Goal: Task Accomplishment & Management: Manage account settings

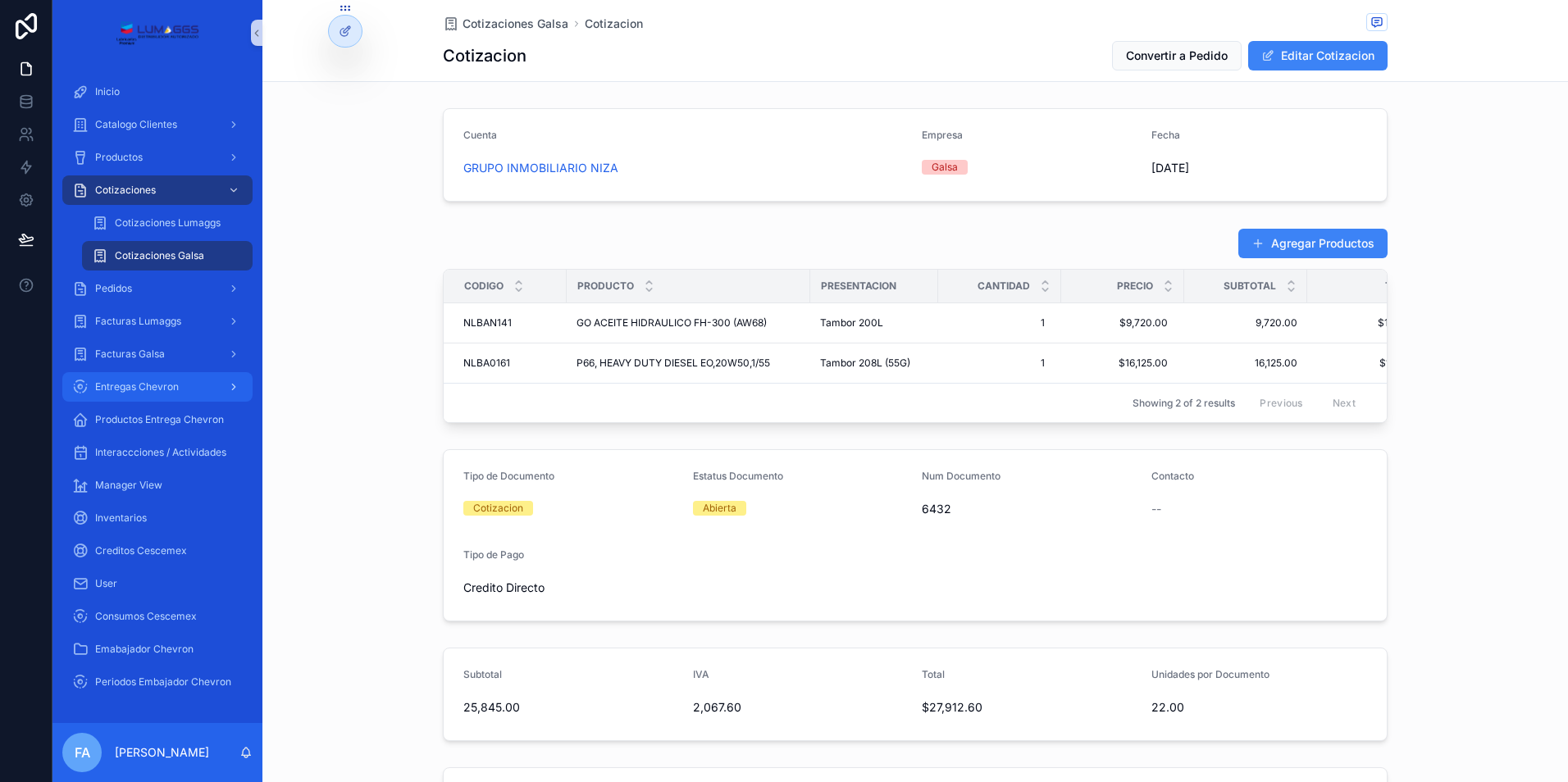
click at [152, 382] on span "Entregas Chevron" at bounding box center [136, 387] width 84 height 13
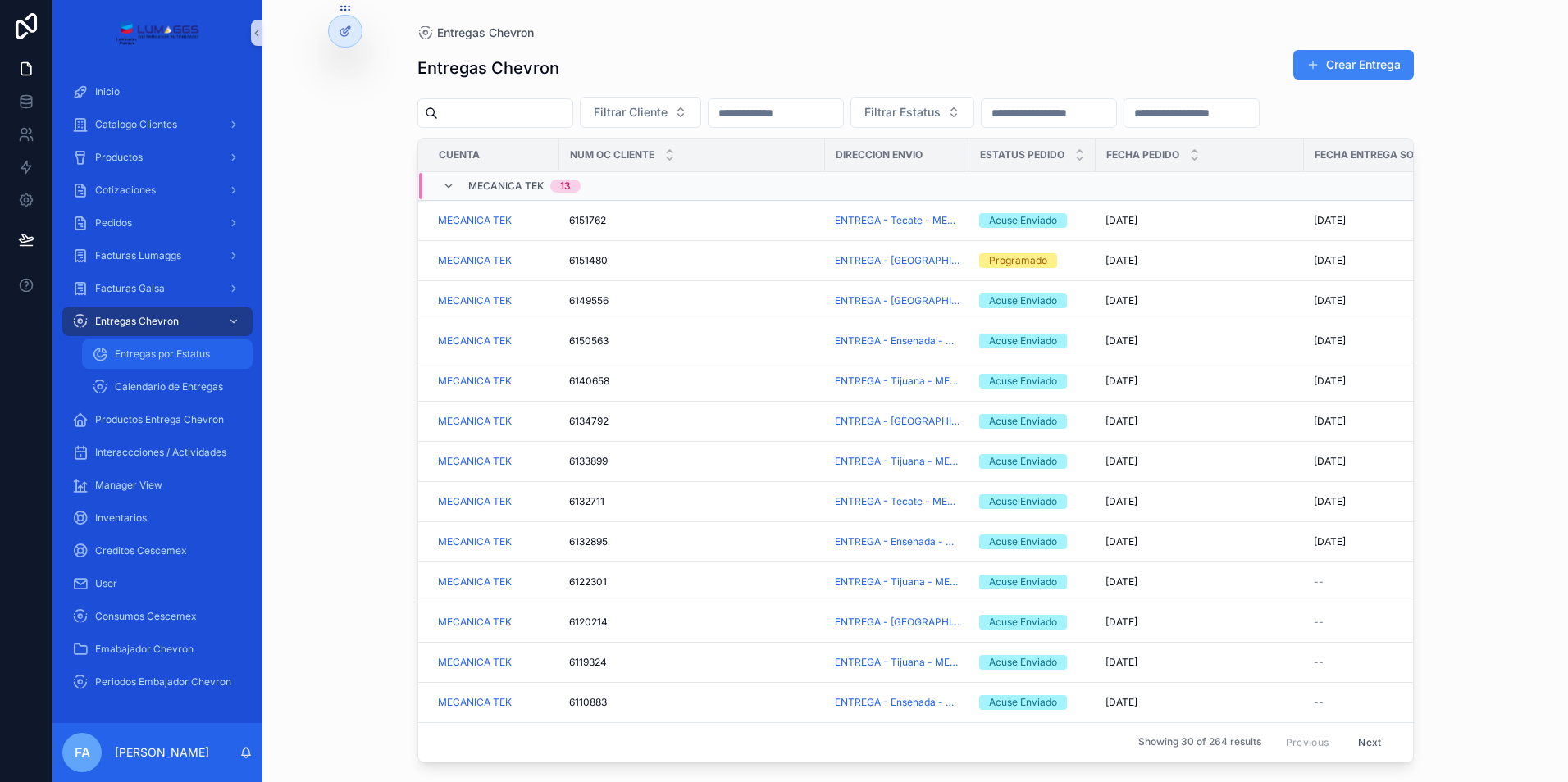
click at [148, 356] on span "Entregas por Estatus" at bounding box center [162, 354] width 95 height 13
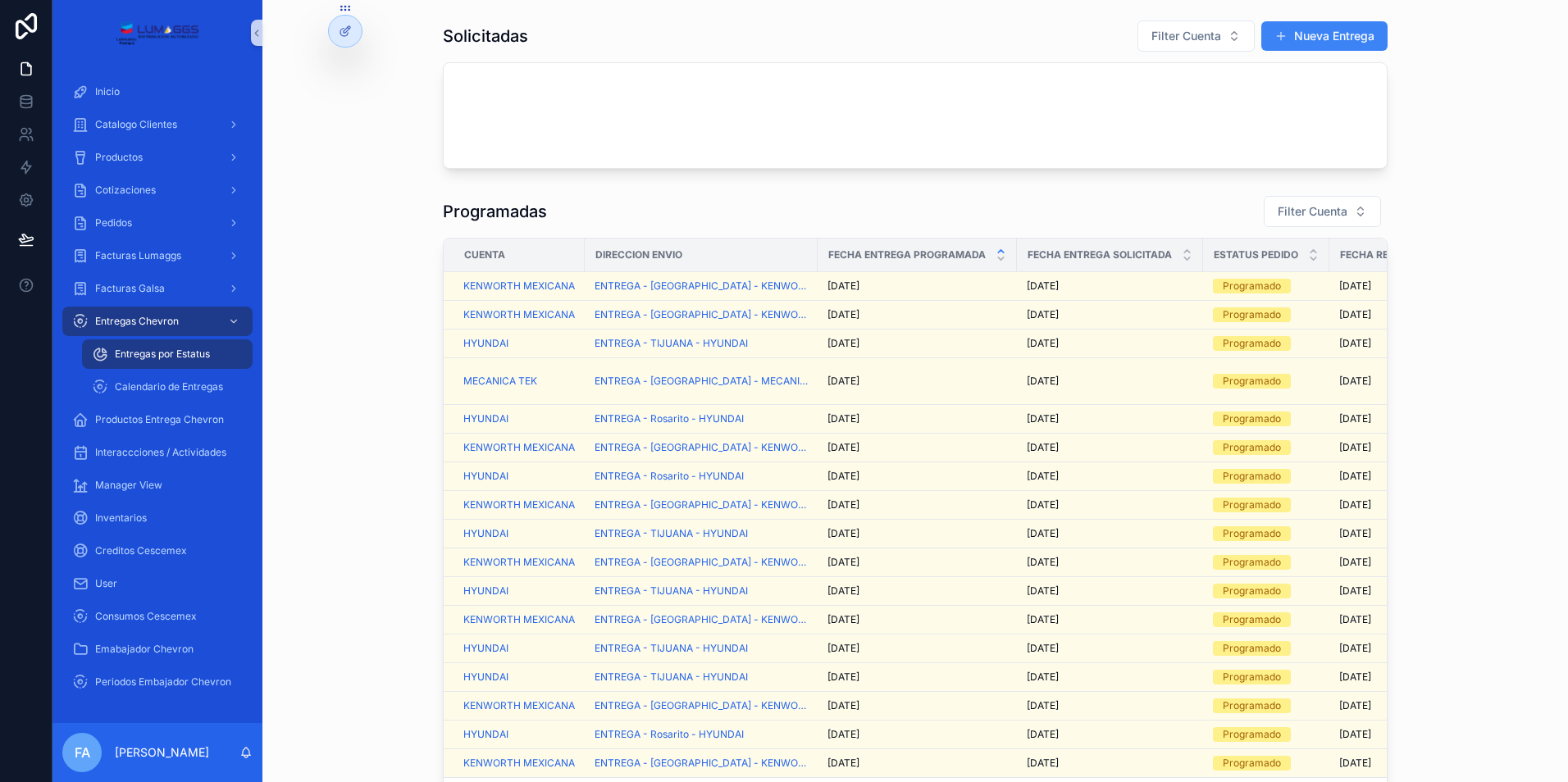
click at [148, 356] on span "Entregas por Estatus" at bounding box center [162, 354] width 95 height 13
click at [1316, 211] on span "Filter Cuenta" at bounding box center [1312, 211] width 70 height 16
click at [1253, 280] on span "HYUNDAI" at bounding box center [1251, 277] width 53 height 16
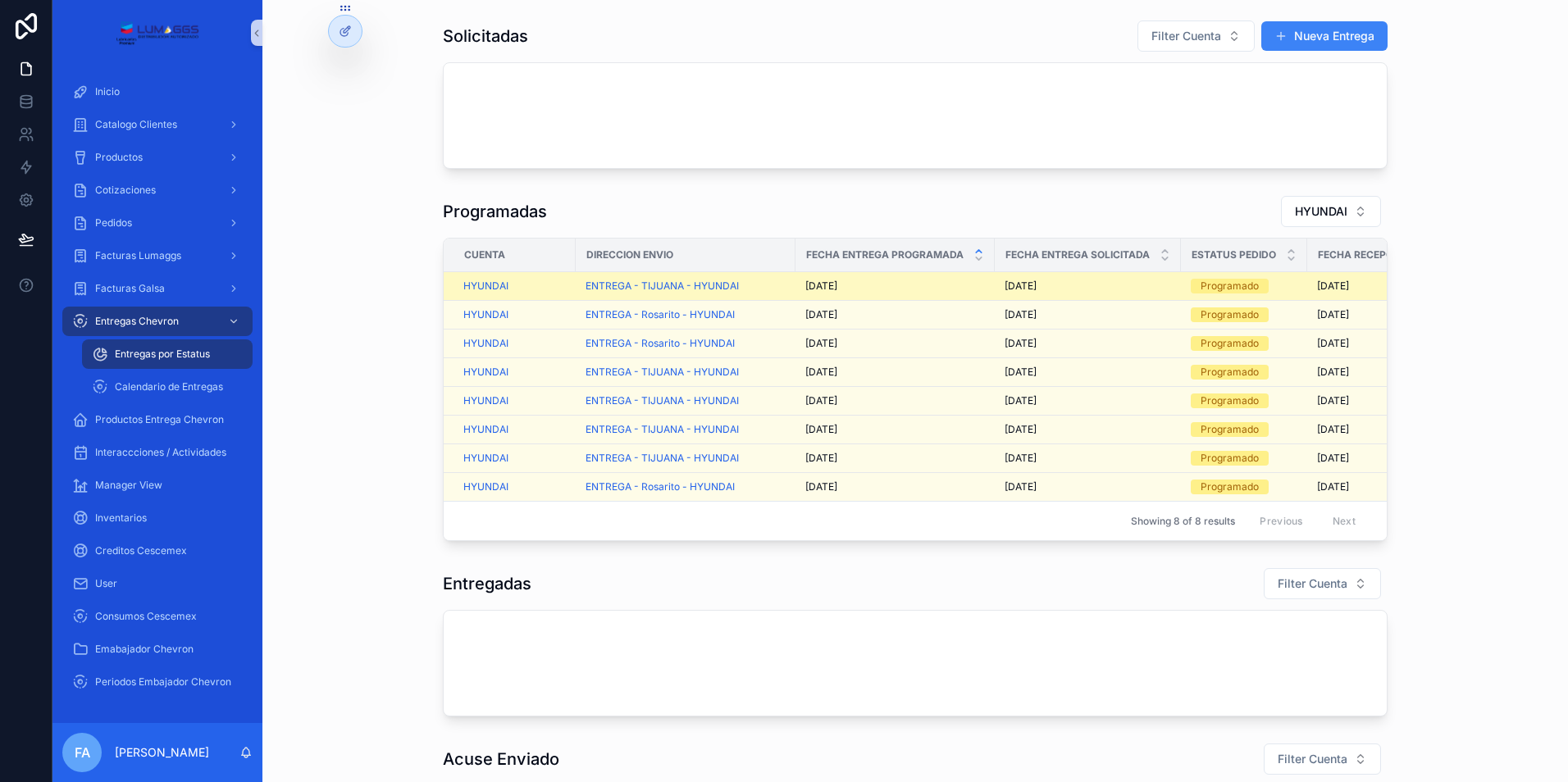
click at [745, 282] on div "ENTREGA - TIJUANA - HYUNDAI" at bounding box center [686, 286] width 200 height 13
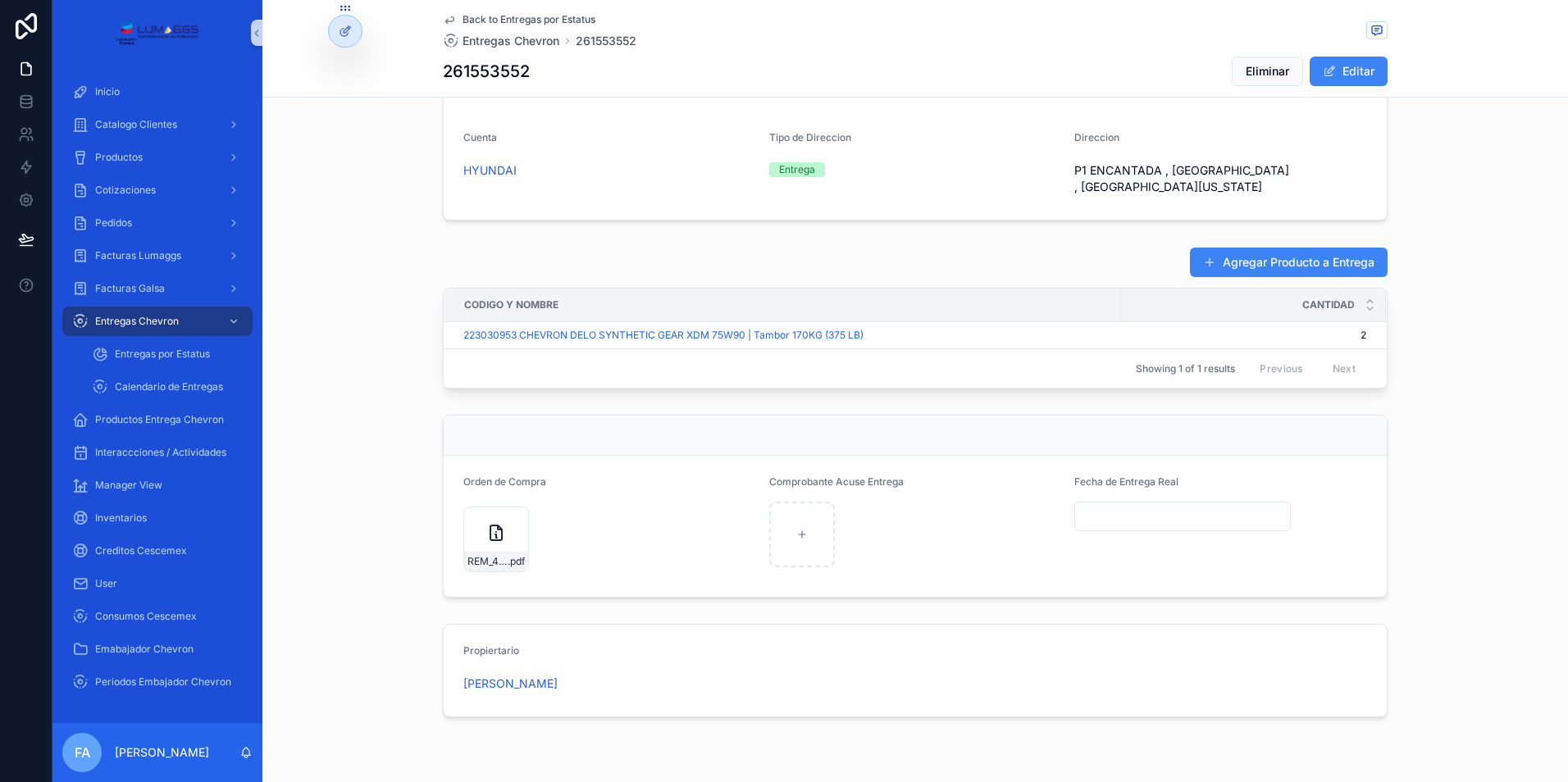
scroll to position [593, 0]
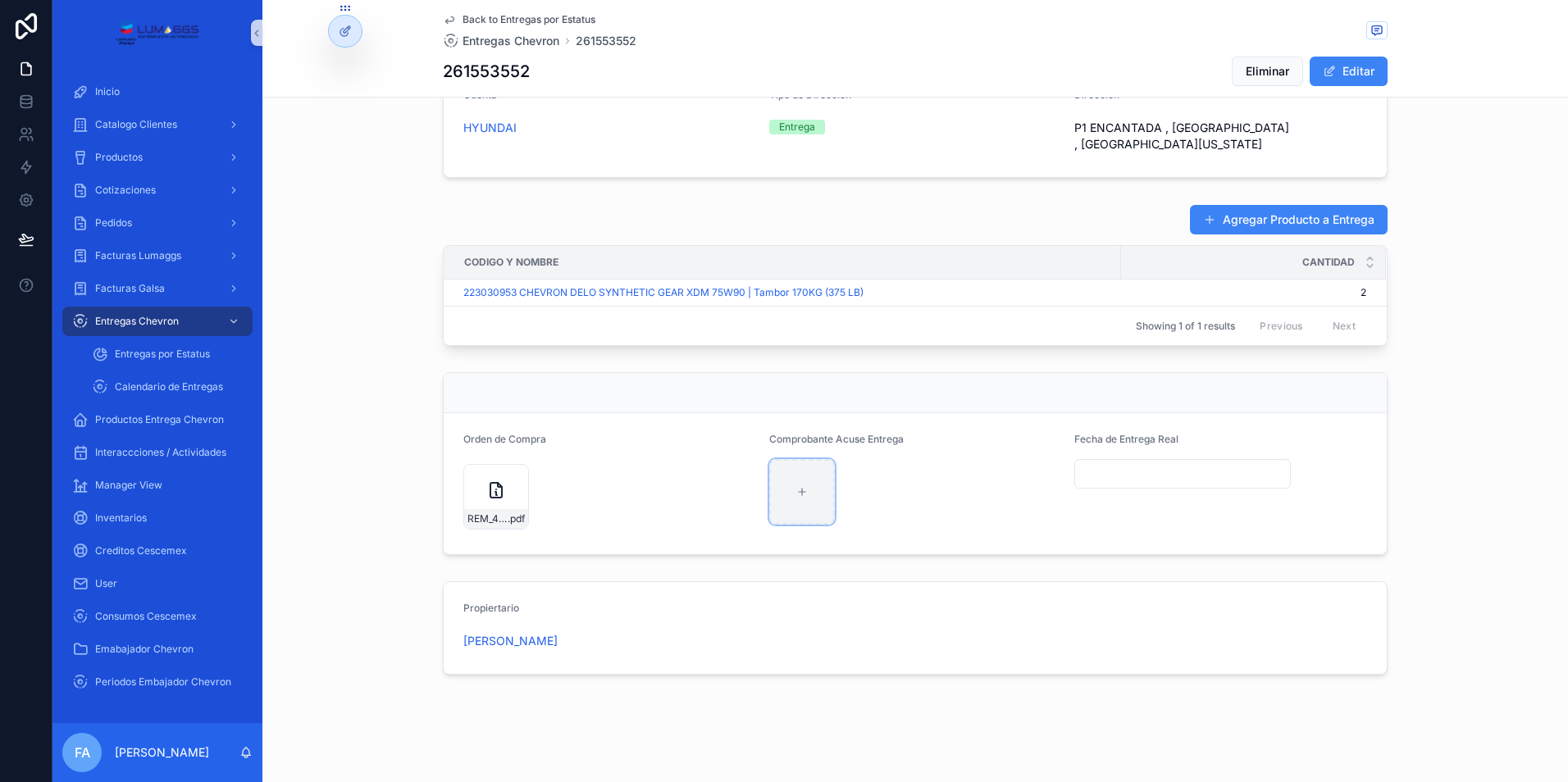
click at [781, 481] on div "scrollable content" at bounding box center [802, 492] width 65 height 65
type input "**********"
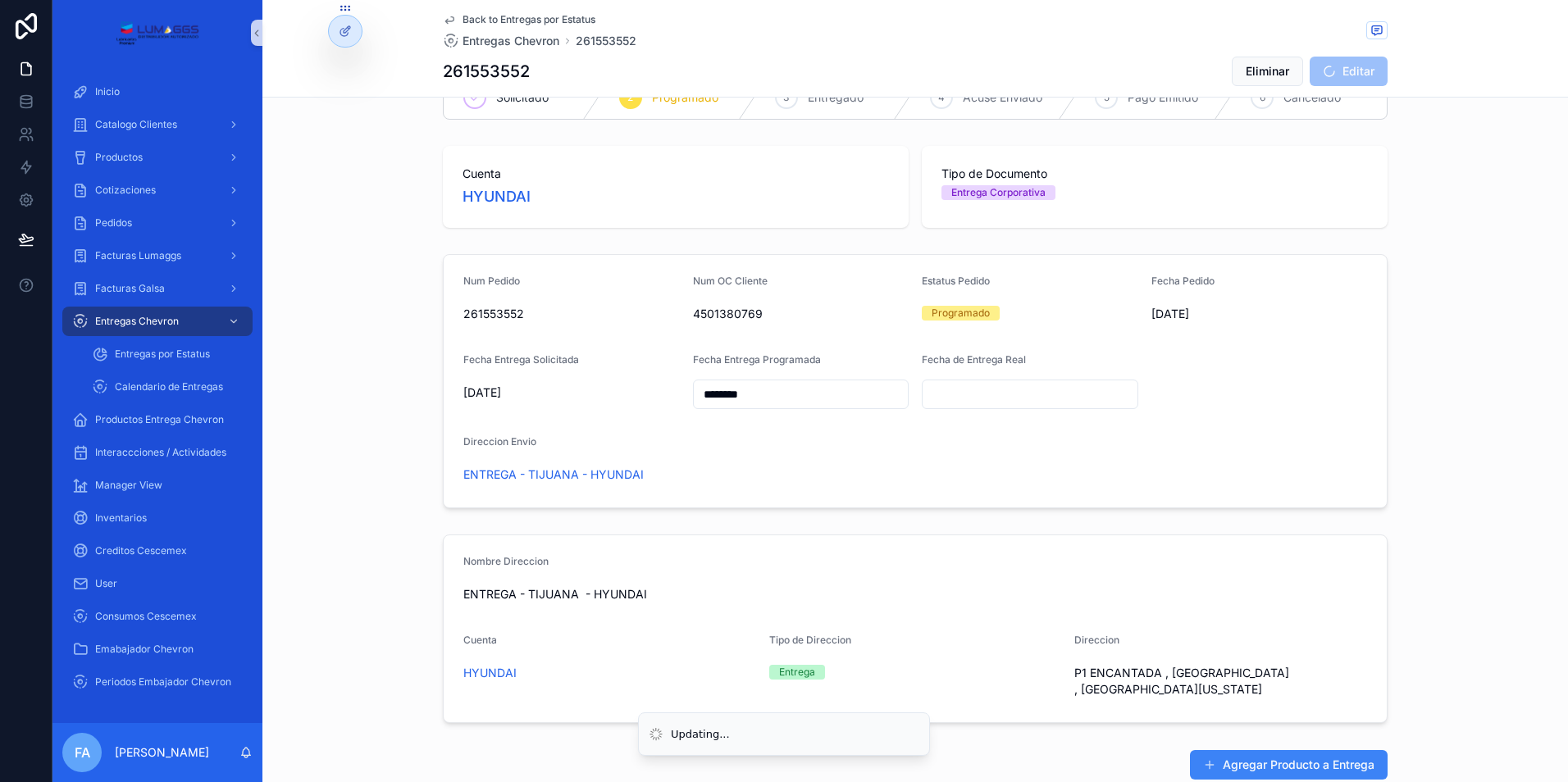
scroll to position [20, 0]
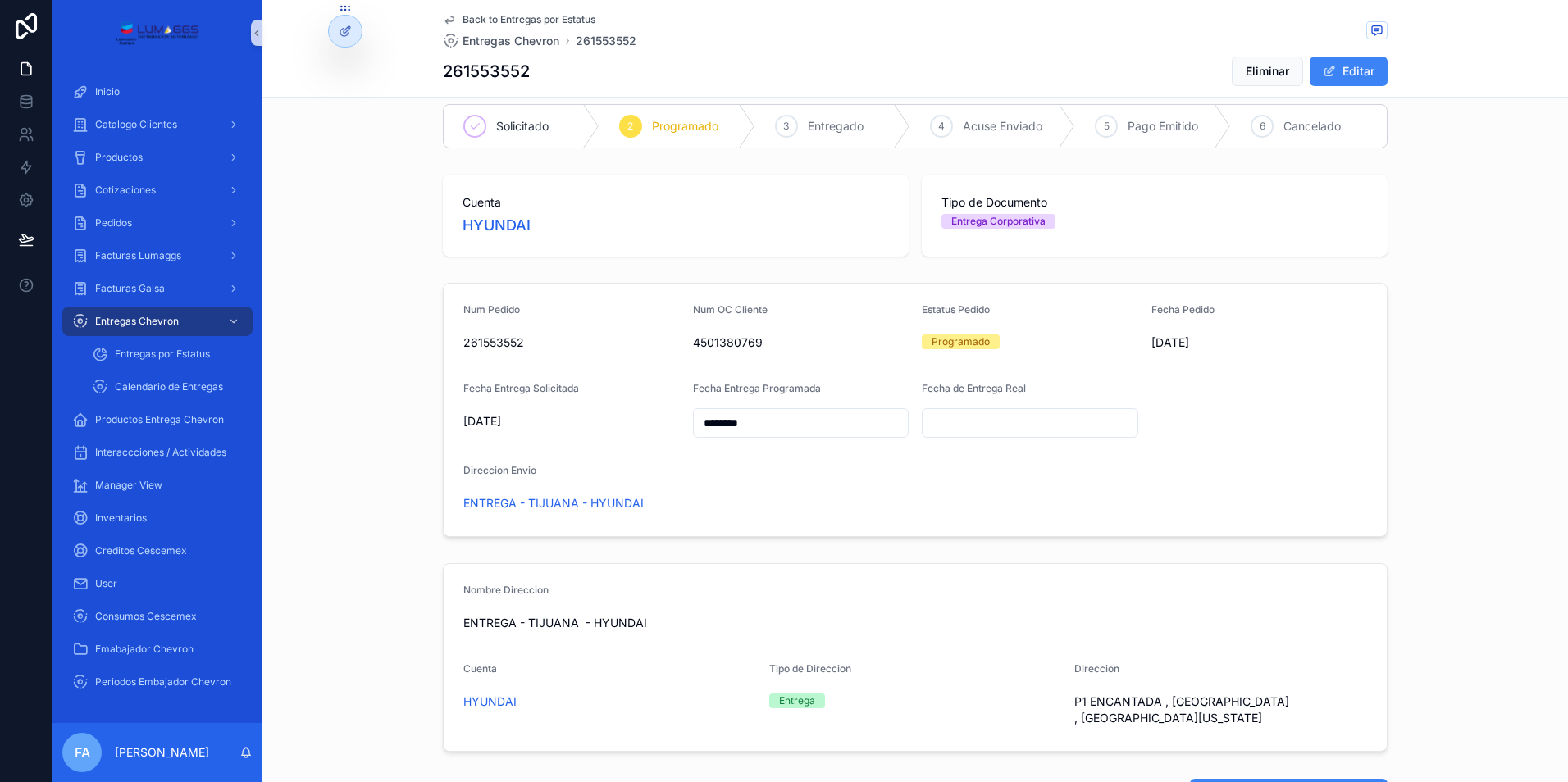
click at [943, 420] on input "scrollable content" at bounding box center [1030, 423] width 215 height 23
click at [939, 555] on button "1" at bounding box center [935, 559] width 29 height 29
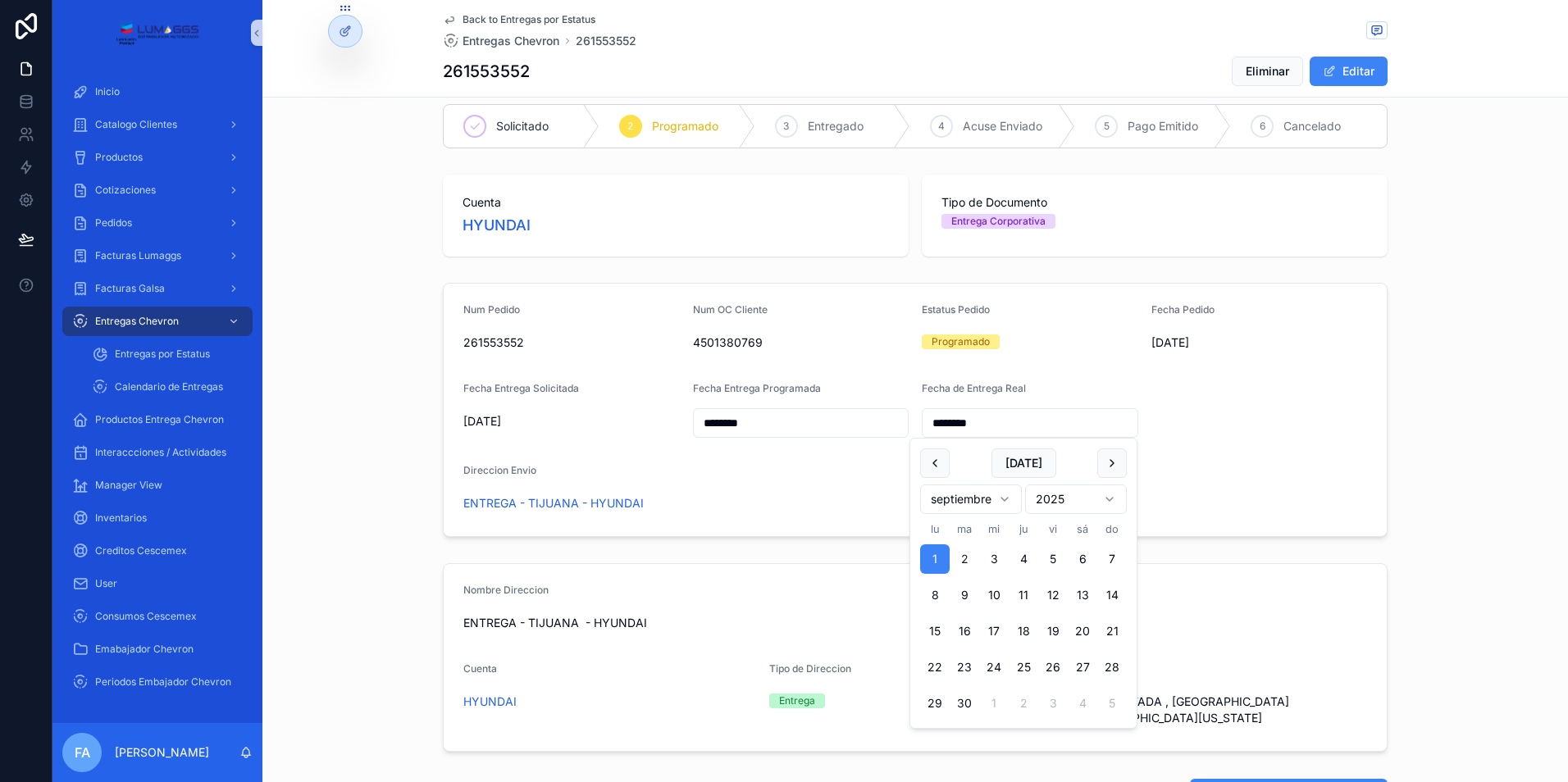
type input "********"
click at [1197, 426] on form "Num Pedido 261553552 Num OC Cliente 4501380769 Estatus Pedido Programado Fecha …" at bounding box center [915, 409] width 943 height 252
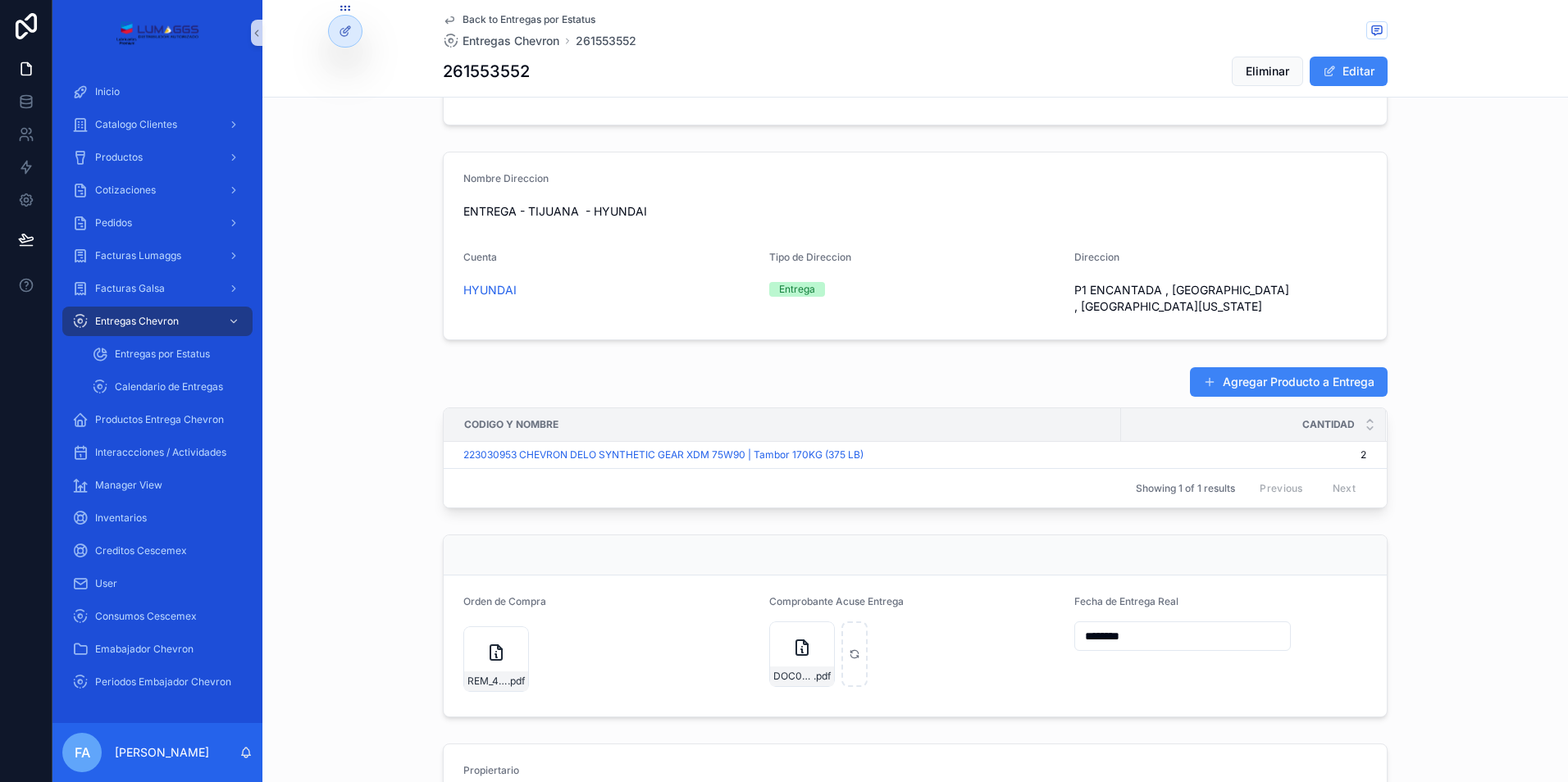
scroll to position [430, 0]
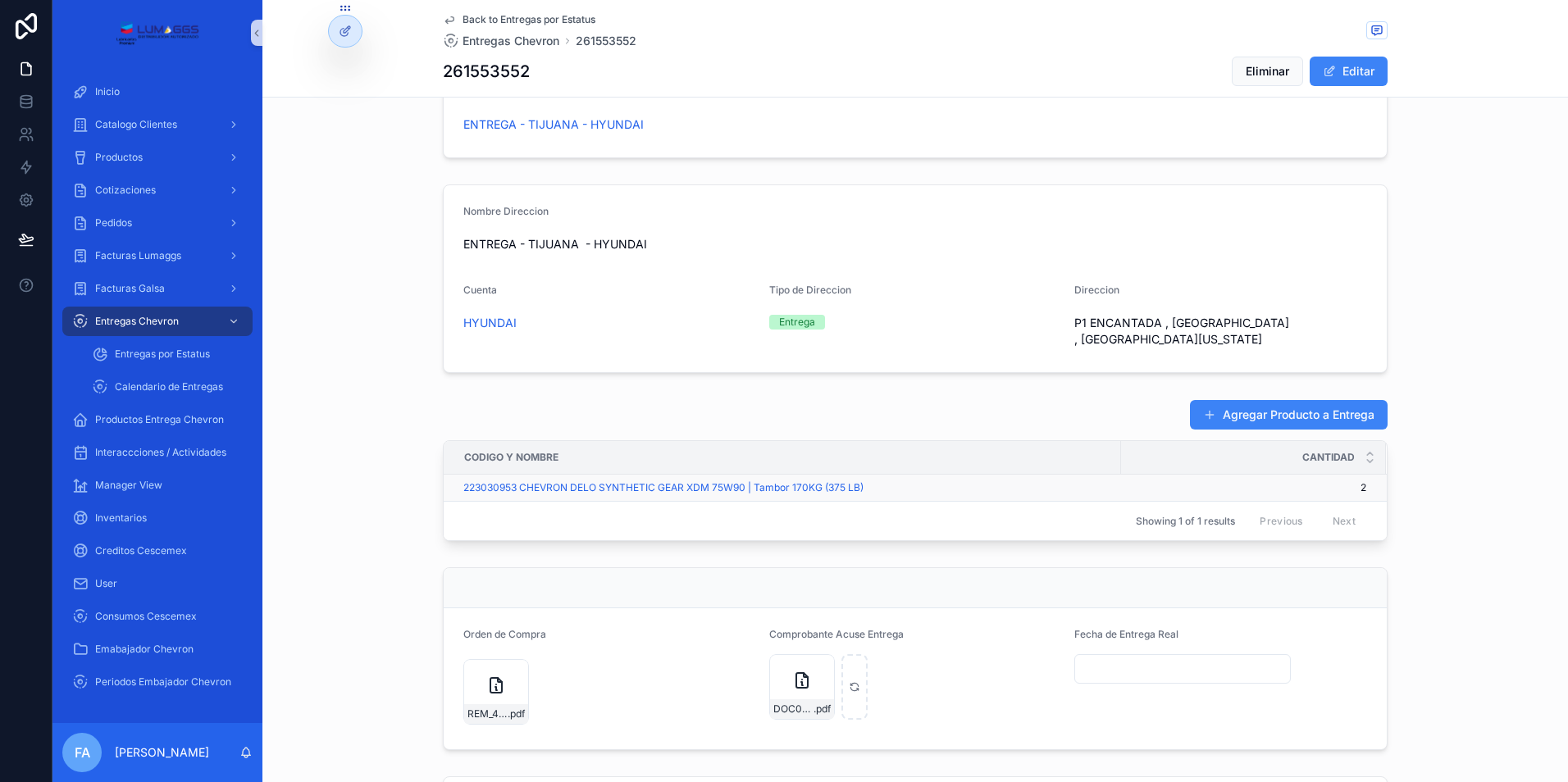
type input "********"
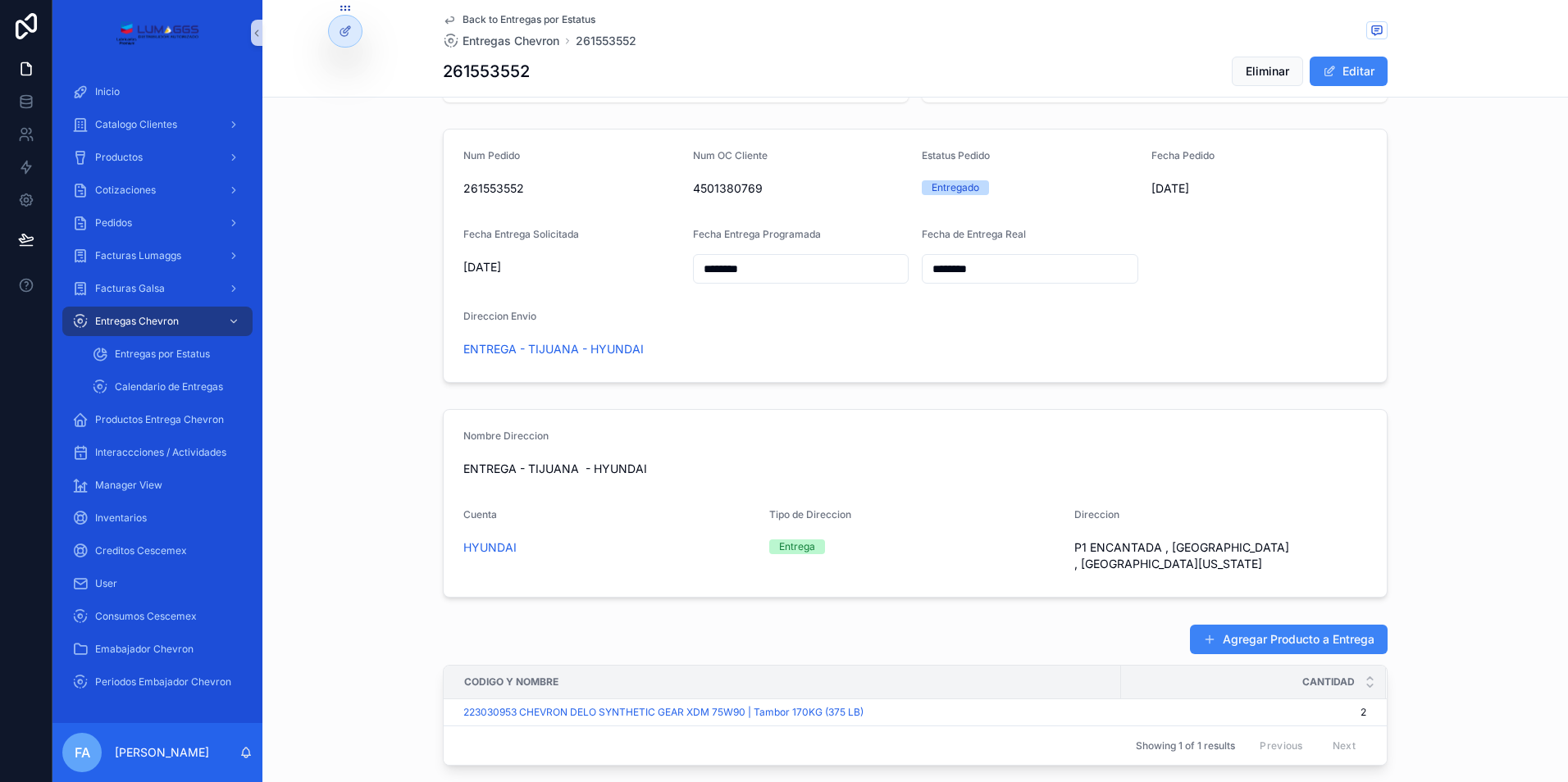
scroll to position [410, 0]
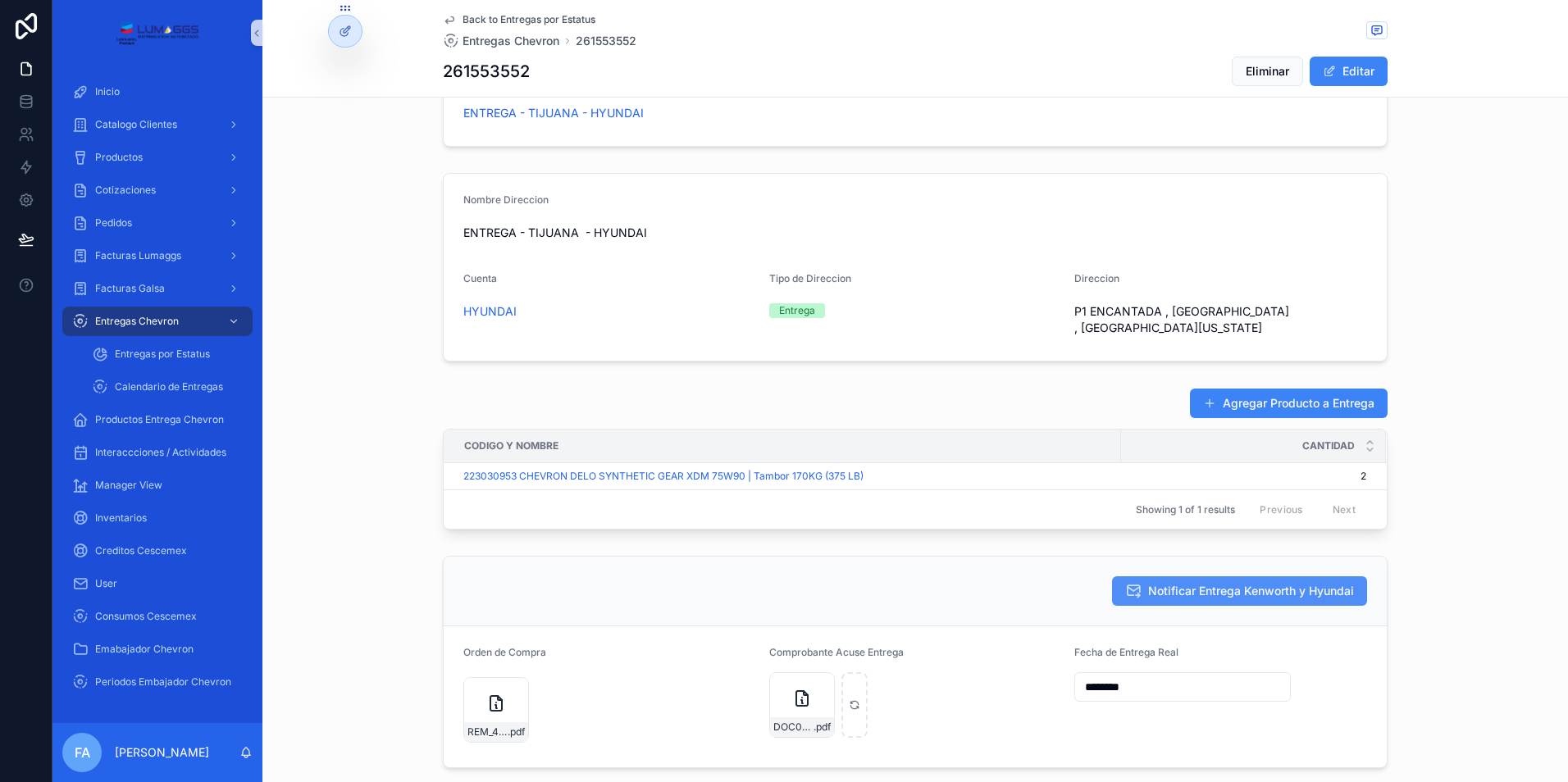
click at [1258, 586] on span "Notificar Entrega Kenworth y Hyundai" at bounding box center [1250, 591] width 206 height 16
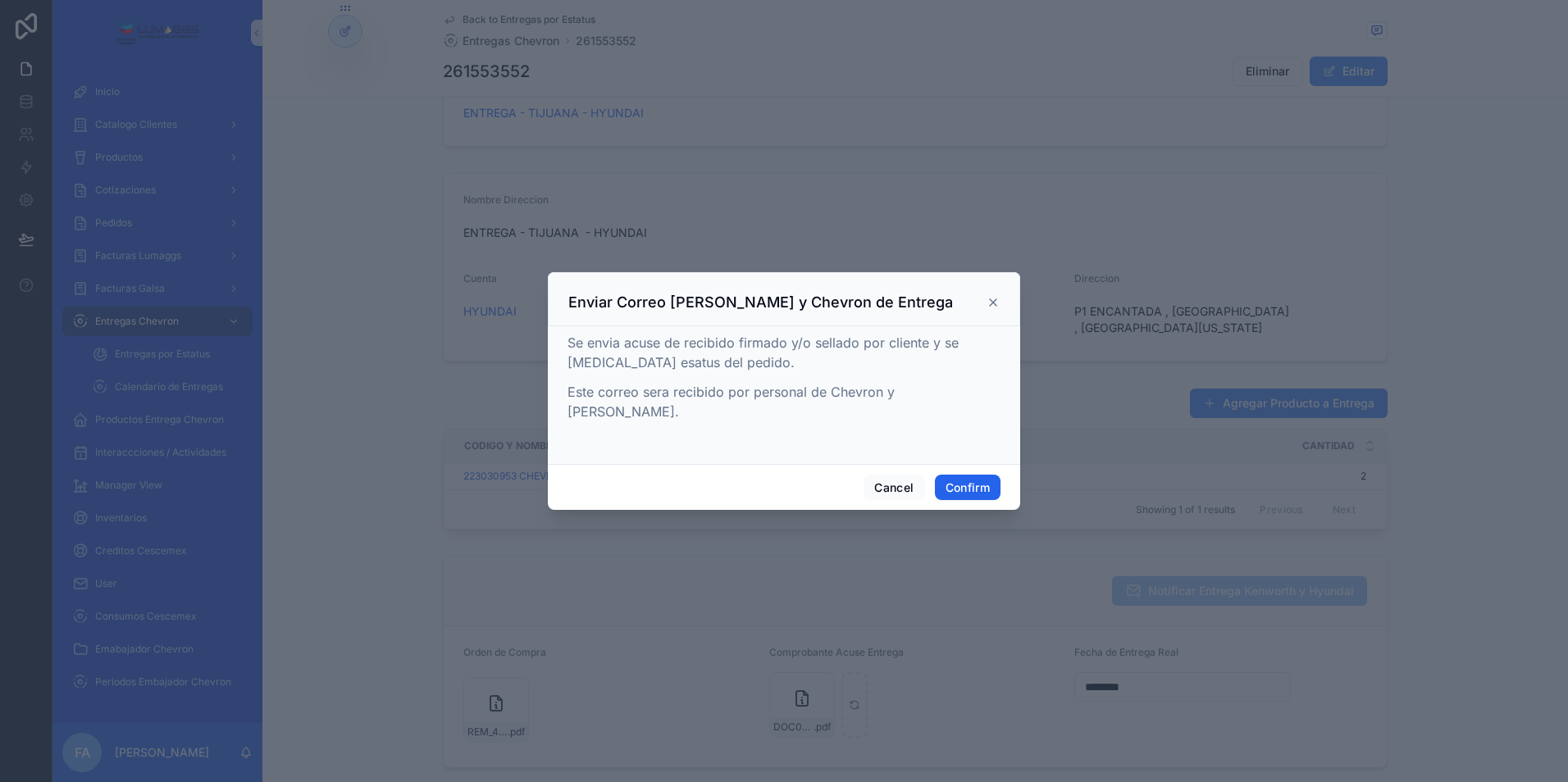
click at [977, 475] on button "Confirm" at bounding box center [968, 487] width 65 height 26
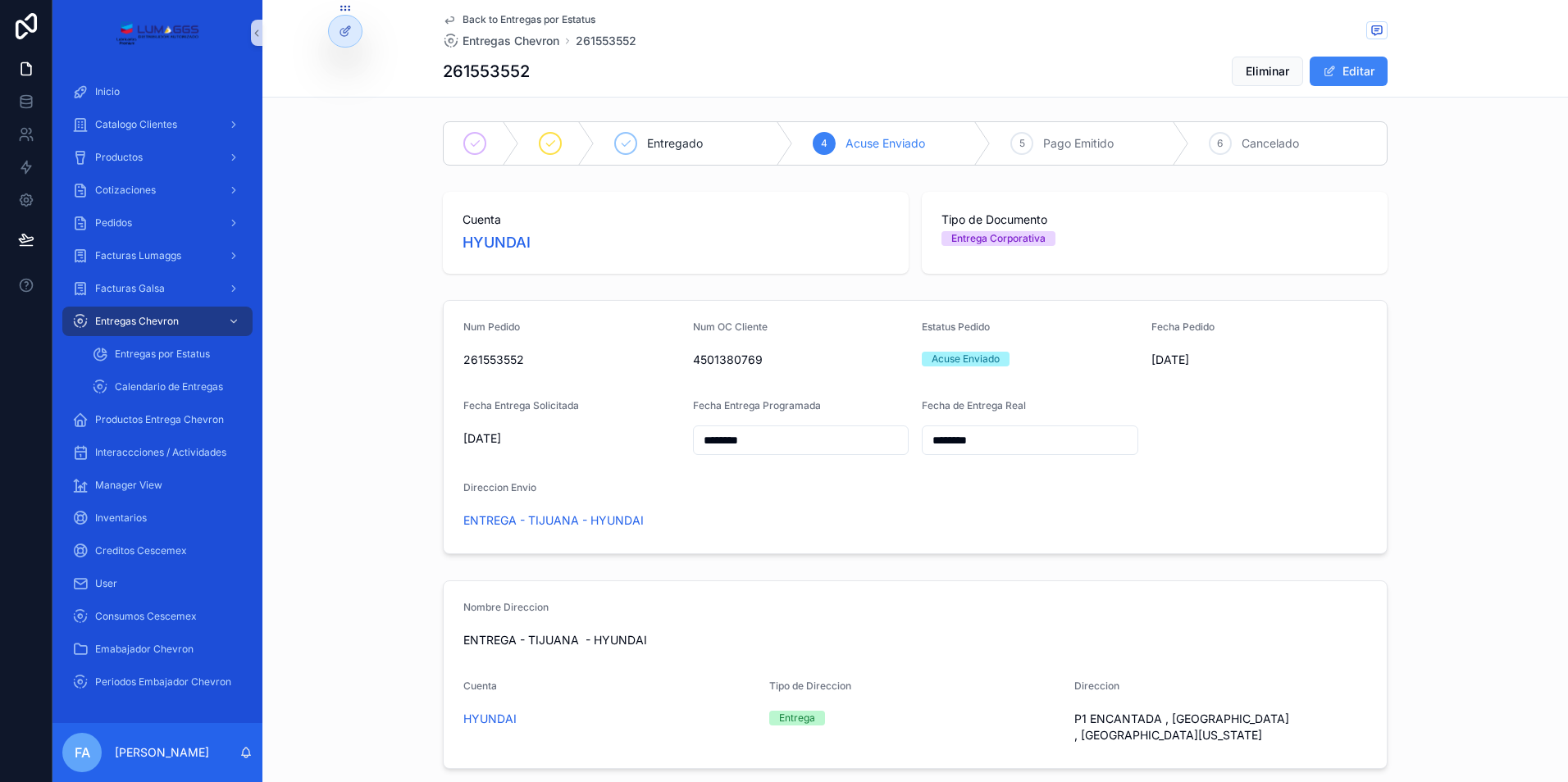
scroll to position [0, 0]
click at [524, 19] on span "Back to Entregas por Estatus" at bounding box center [529, 19] width 133 height 13
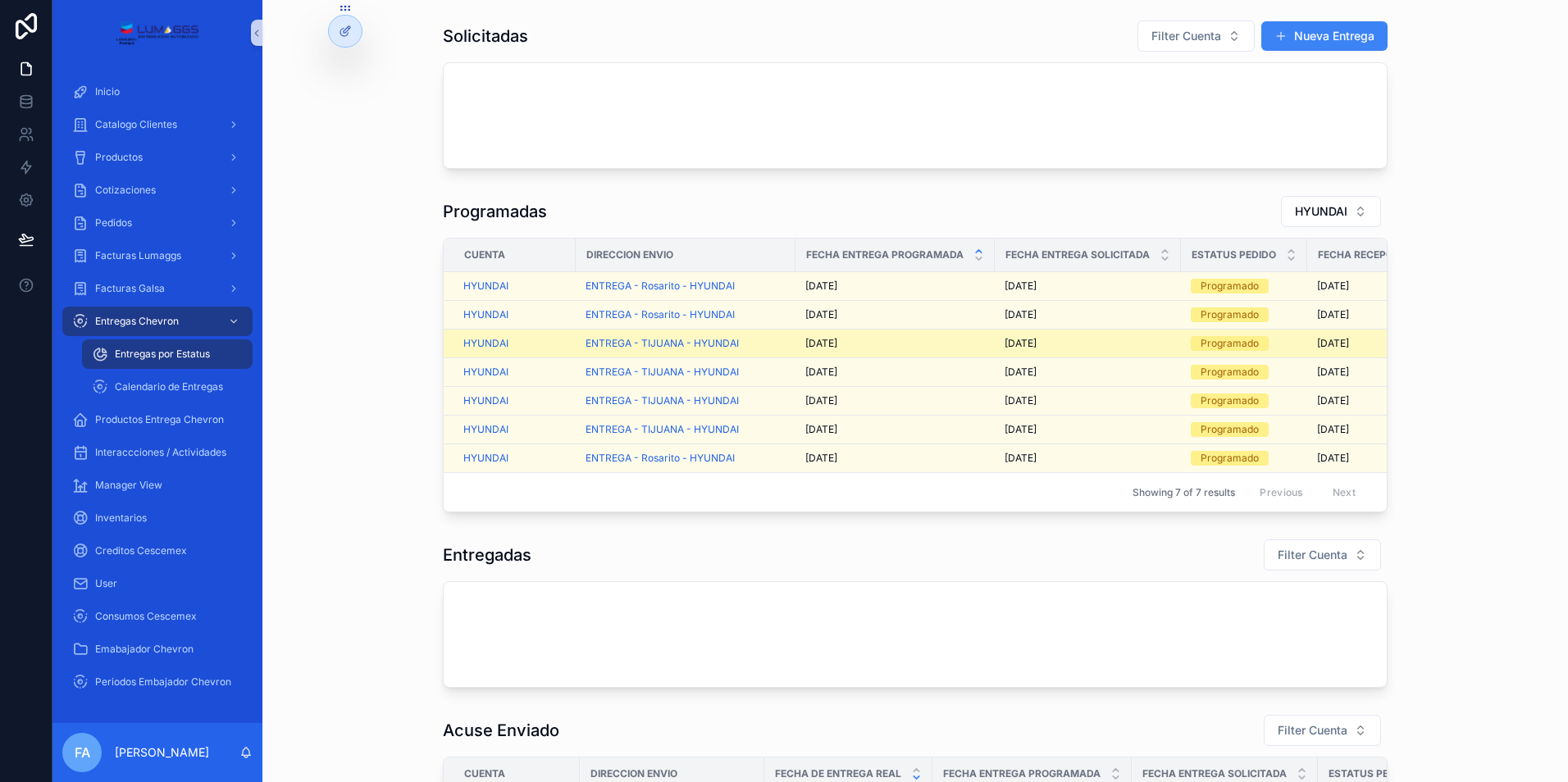
click at [889, 344] on div "[DATE] [DATE]" at bounding box center [895, 343] width 179 height 13
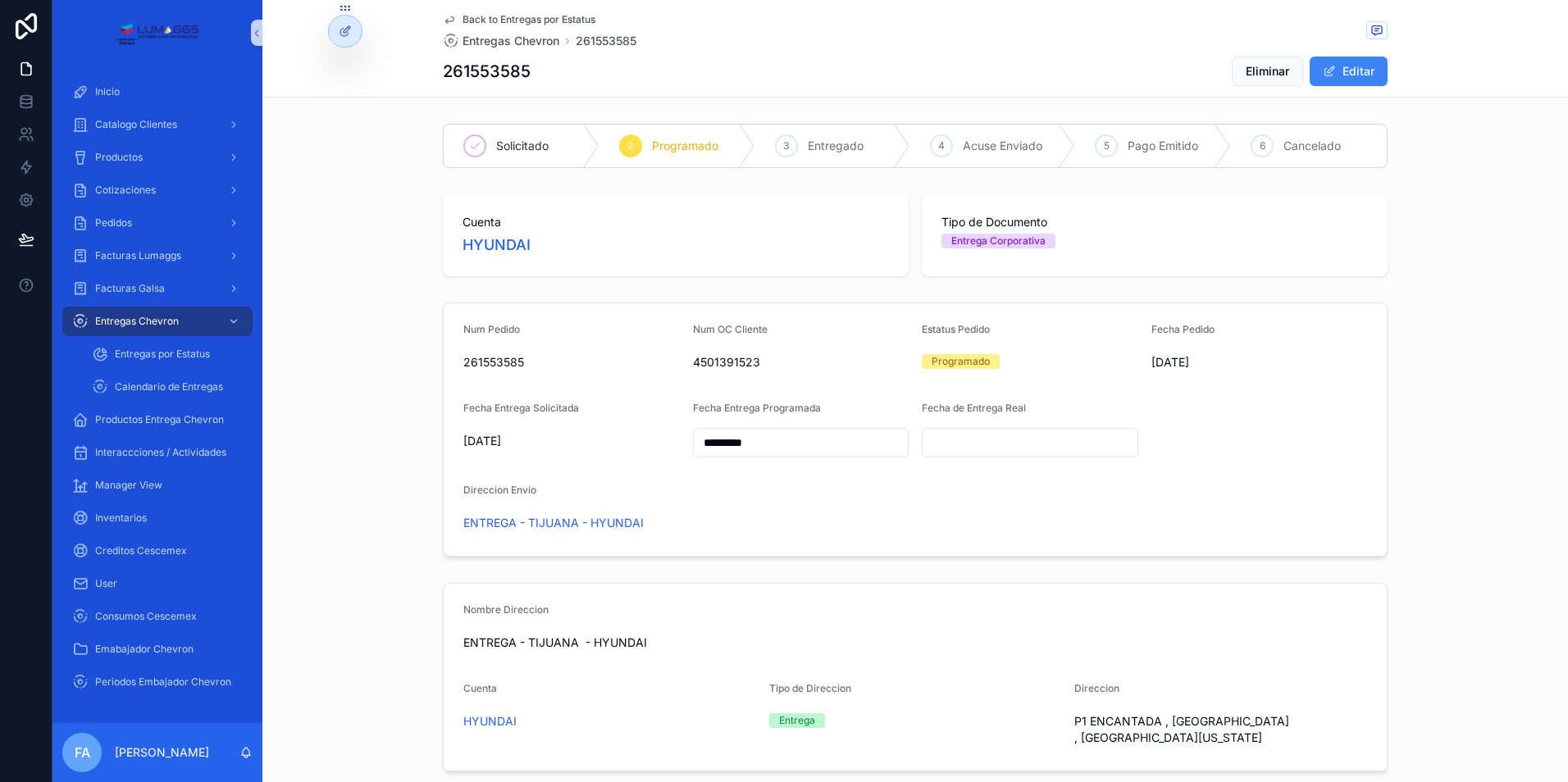
click at [410, 312] on div "Num Pedido 261553585 Num OC Cliente 4501391523 Estatus Pedido Programado Fecha …" at bounding box center [915, 430] width 1305 height 267
